Goal: Transaction & Acquisition: Download file/media

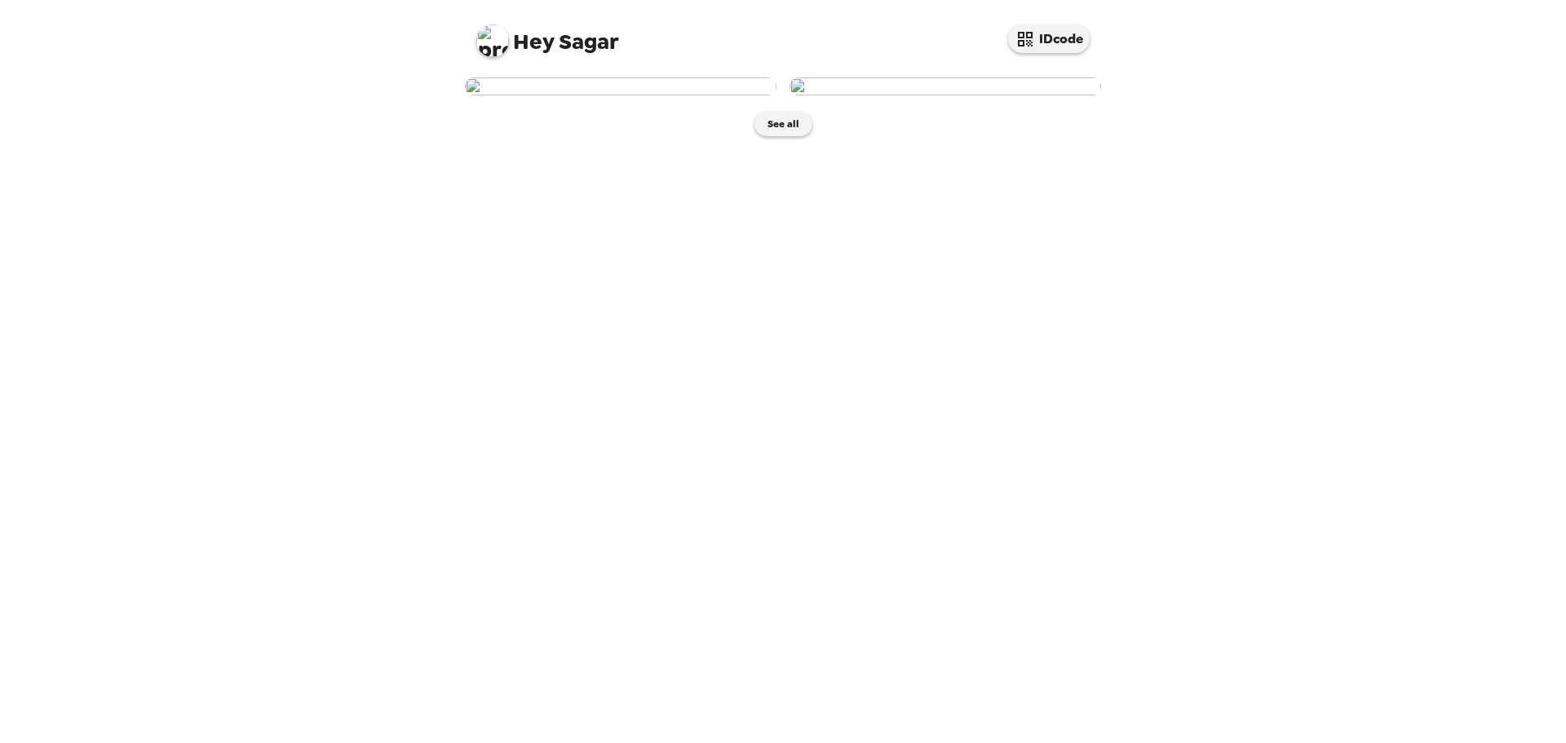
click at [936, 95] on img at bounding box center [944, 86] width 311 height 18
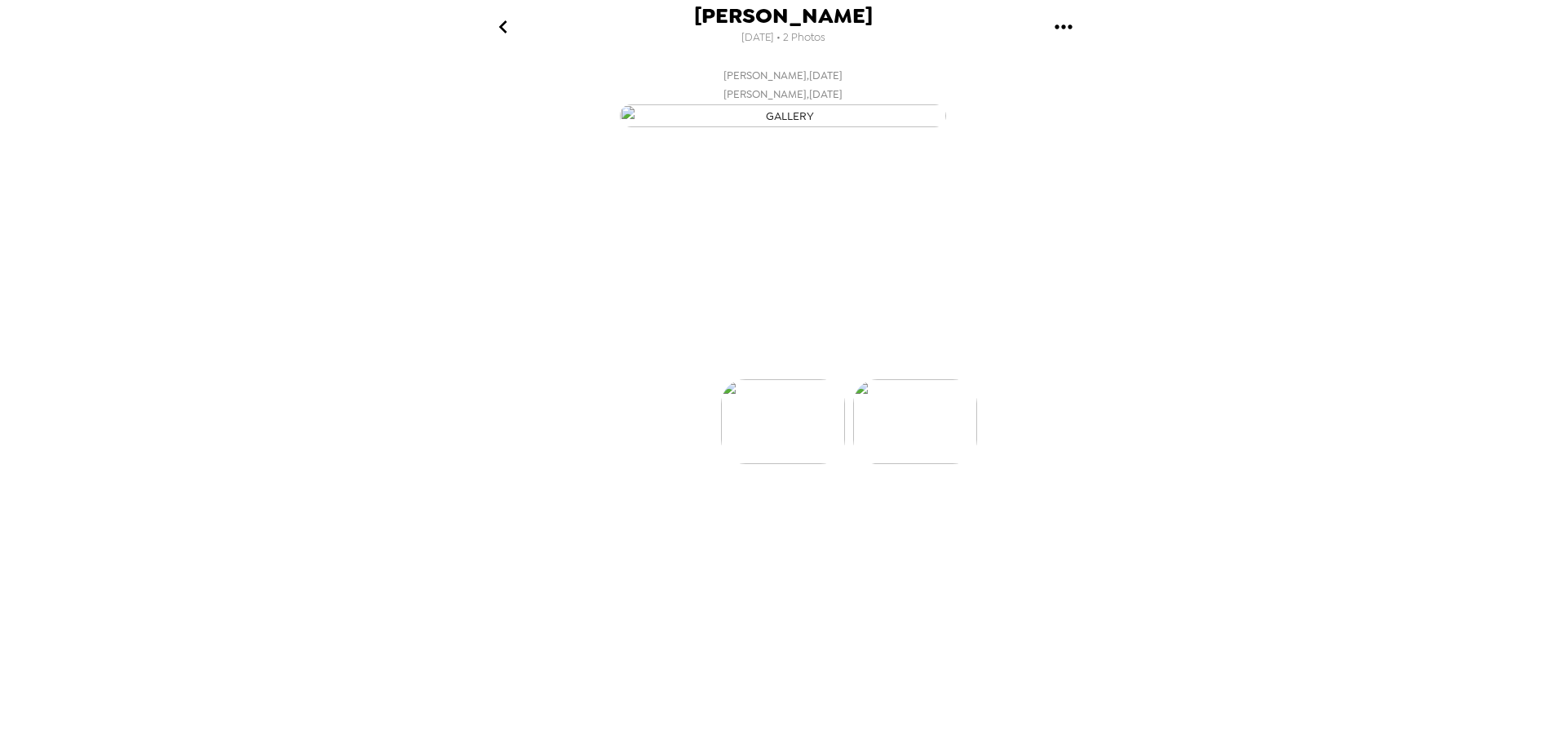
scroll to position [0, 130]
click at [679, 513] on img at bounding box center [652, 470] width 124 height 85
click at [942, 513] on img at bounding box center [915, 470] width 124 height 85
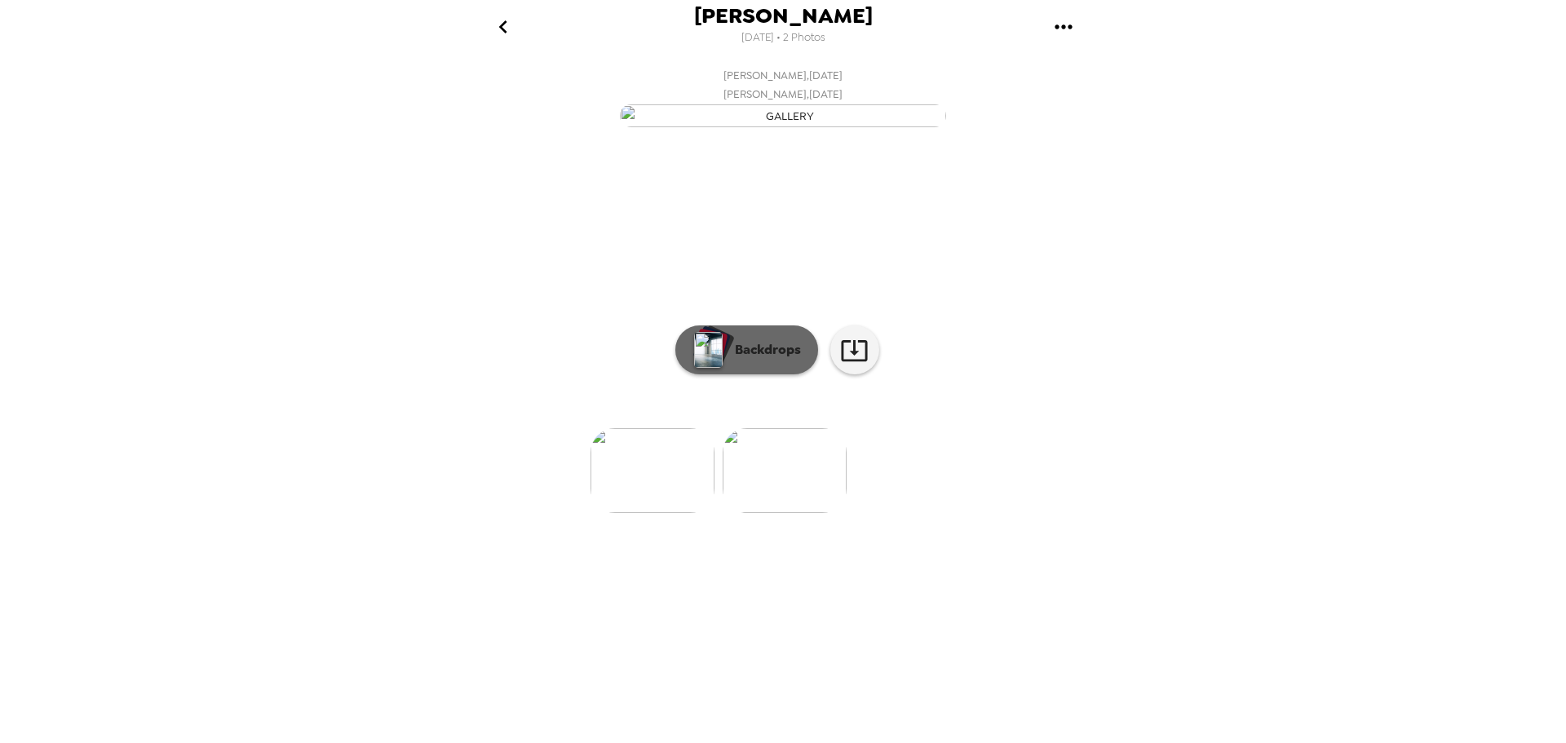
click at [741, 360] on p "Backdrops" at bounding box center [764, 350] width 74 height 20
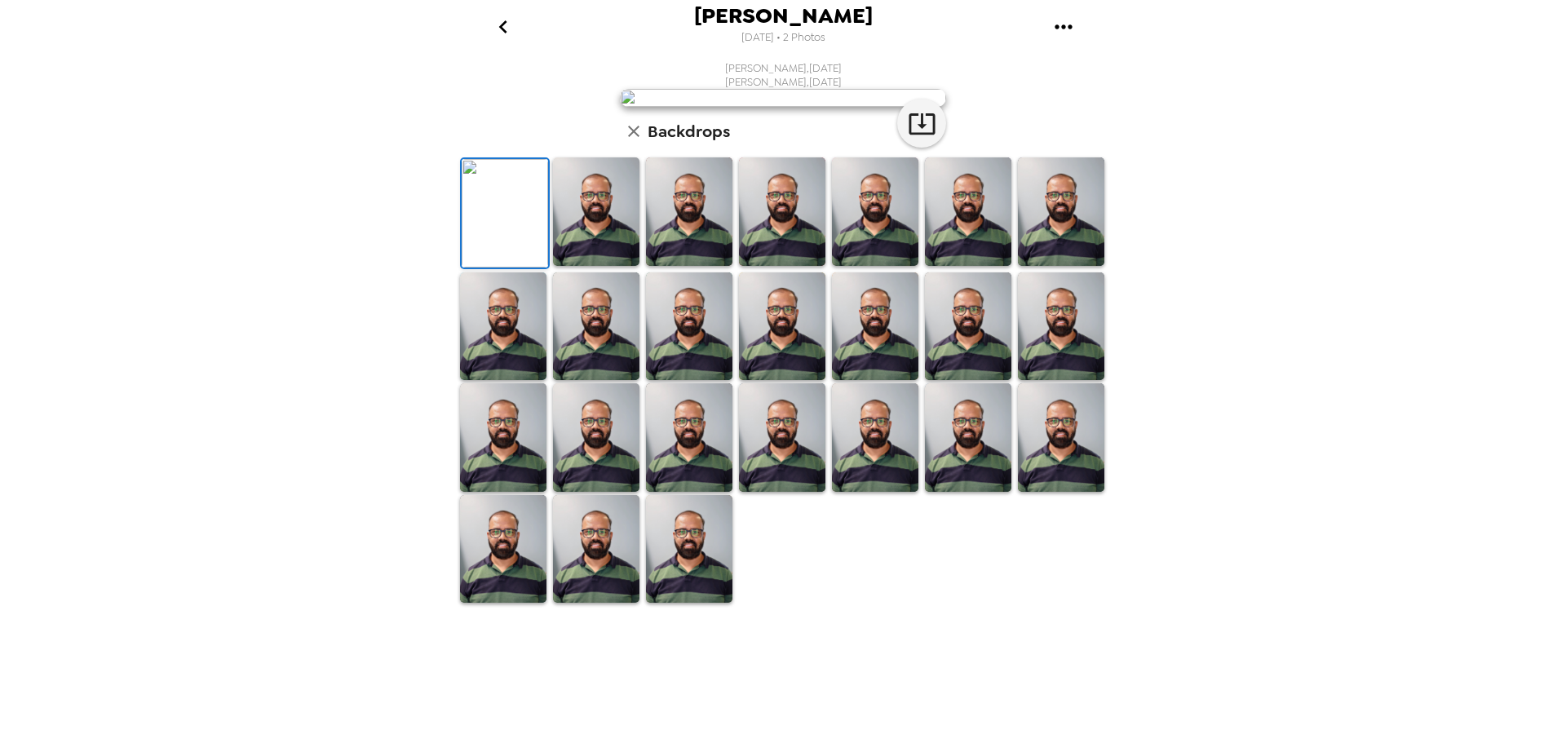
click at [767, 107] on img at bounding box center [783, 98] width 326 height 18
click at [1056, 29] on icon "gallery menu" at bounding box center [1062, 26] width 17 height 4
click at [1085, 77] on span "Download all photos" at bounding box center [1141, 74] width 124 height 20
click at [580, 266] on img at bounding box center [596, 211] width 86 height 108
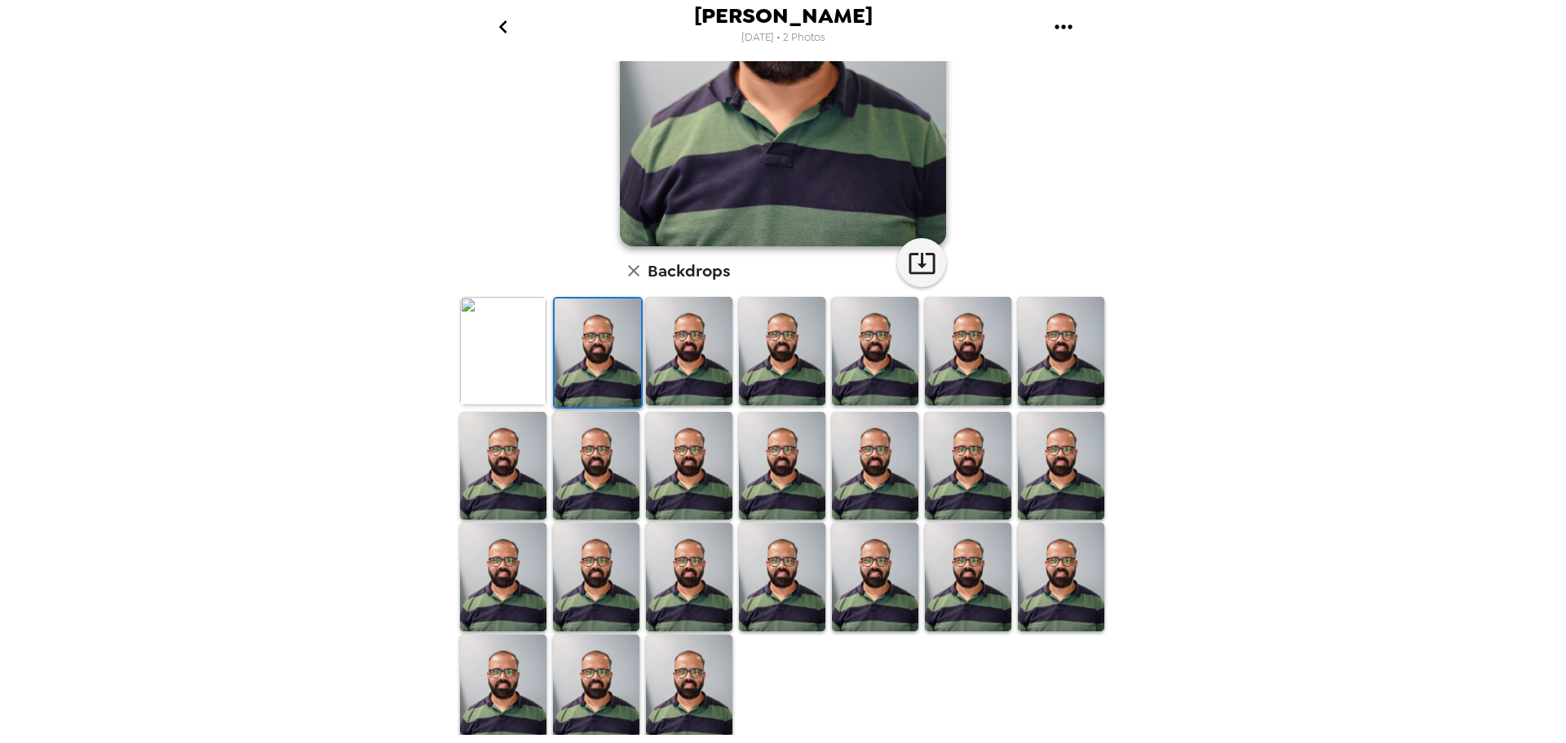
click at [659, 365] on img at bounding box center [689, 351] width 86 height 108
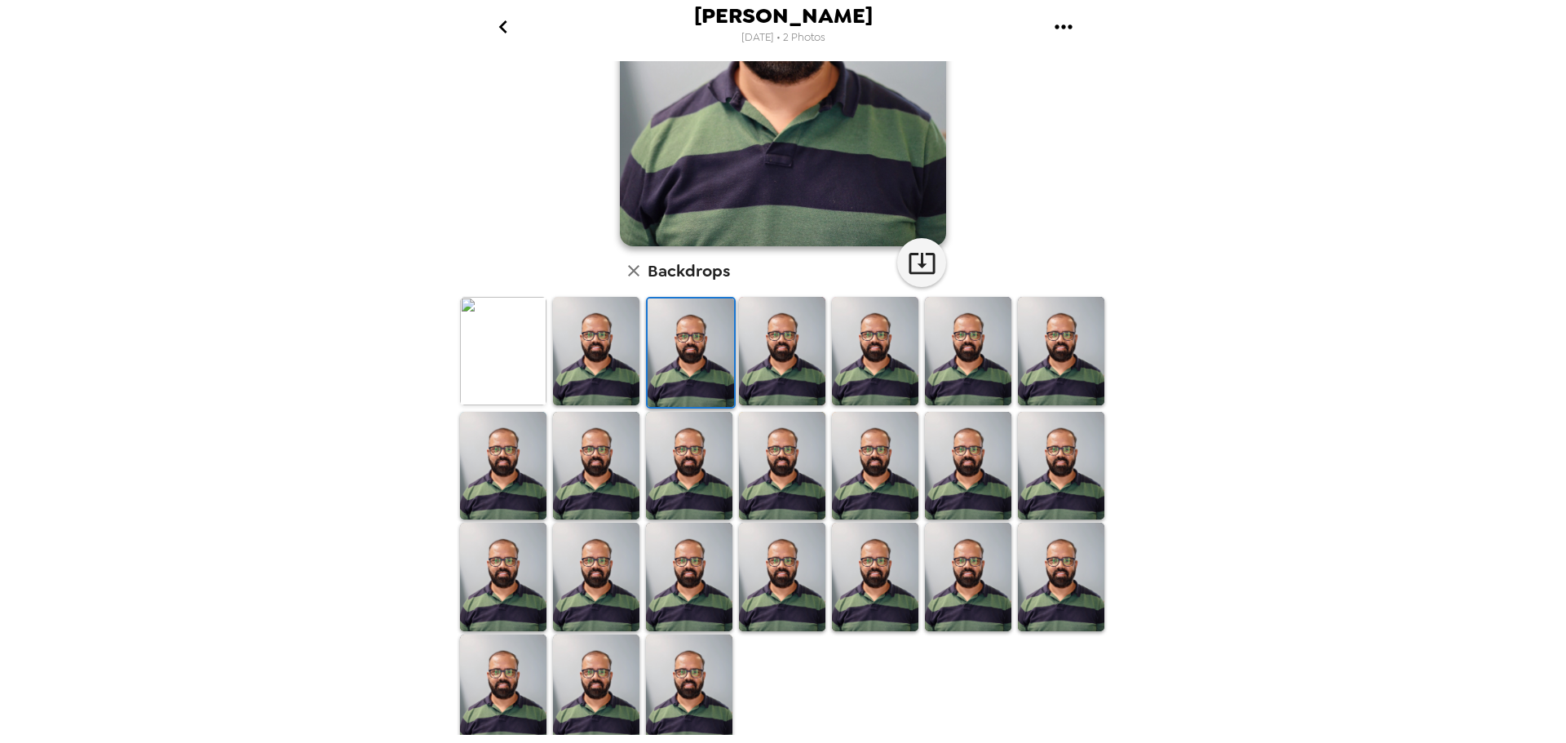
click at [762, 375] on img at bounding box center [782, 351] width 86 height 108
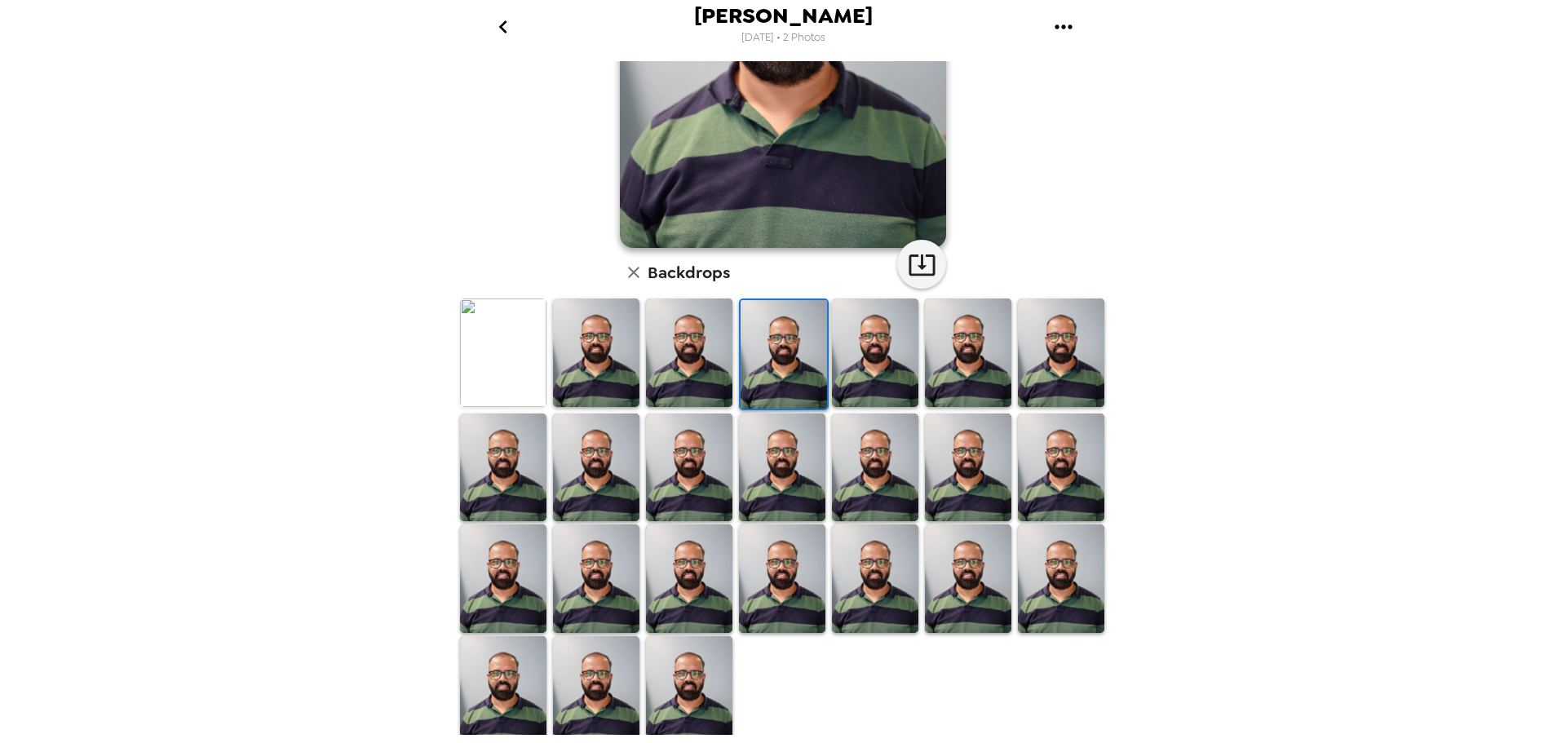
click at [867, 385] on img at bounding box center [875, 352] width 86 height 108
click at [1024, 391] on img at bounding box center [1061, 352] width 86 height 108
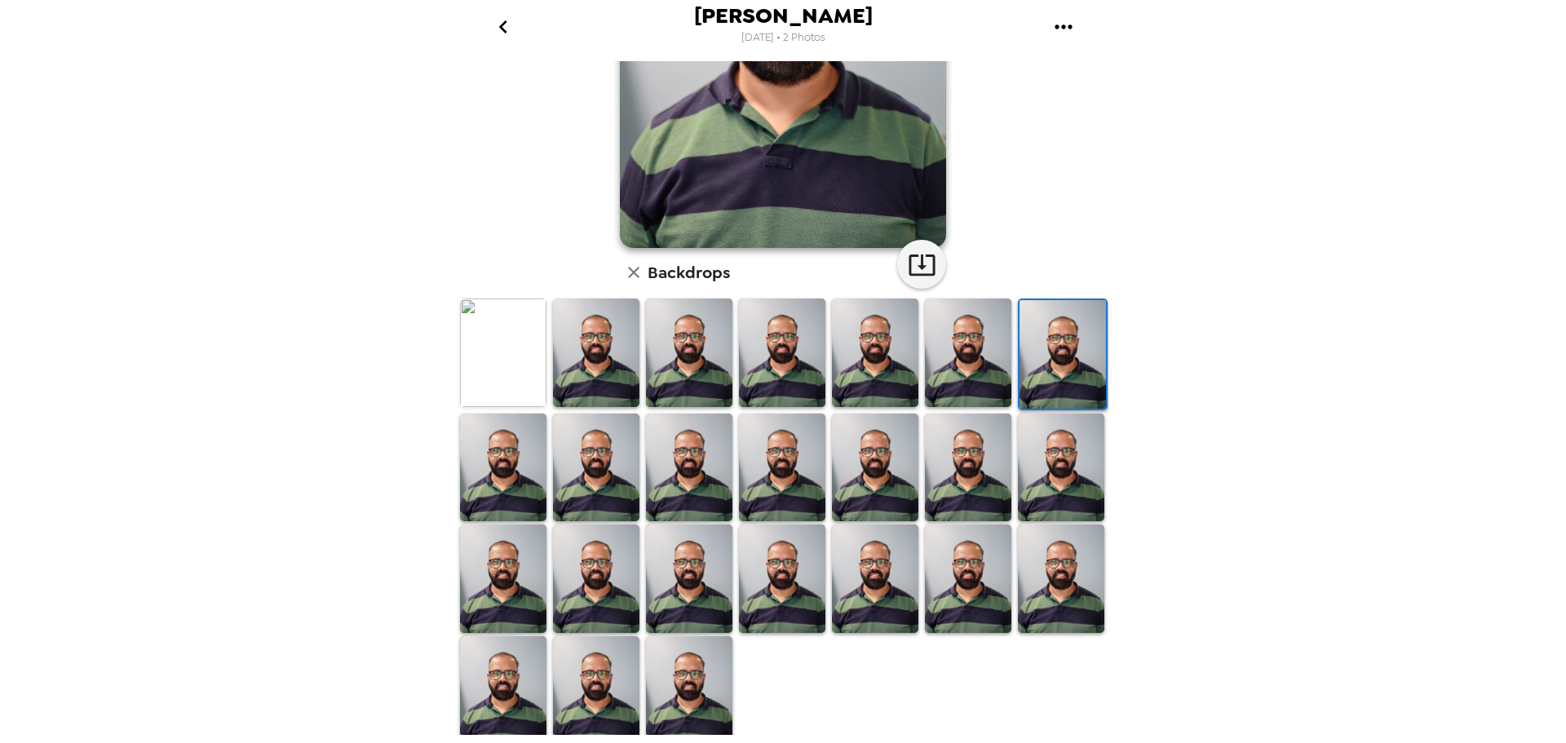
scroll to position [0, 0]
